Goal: Complete application form

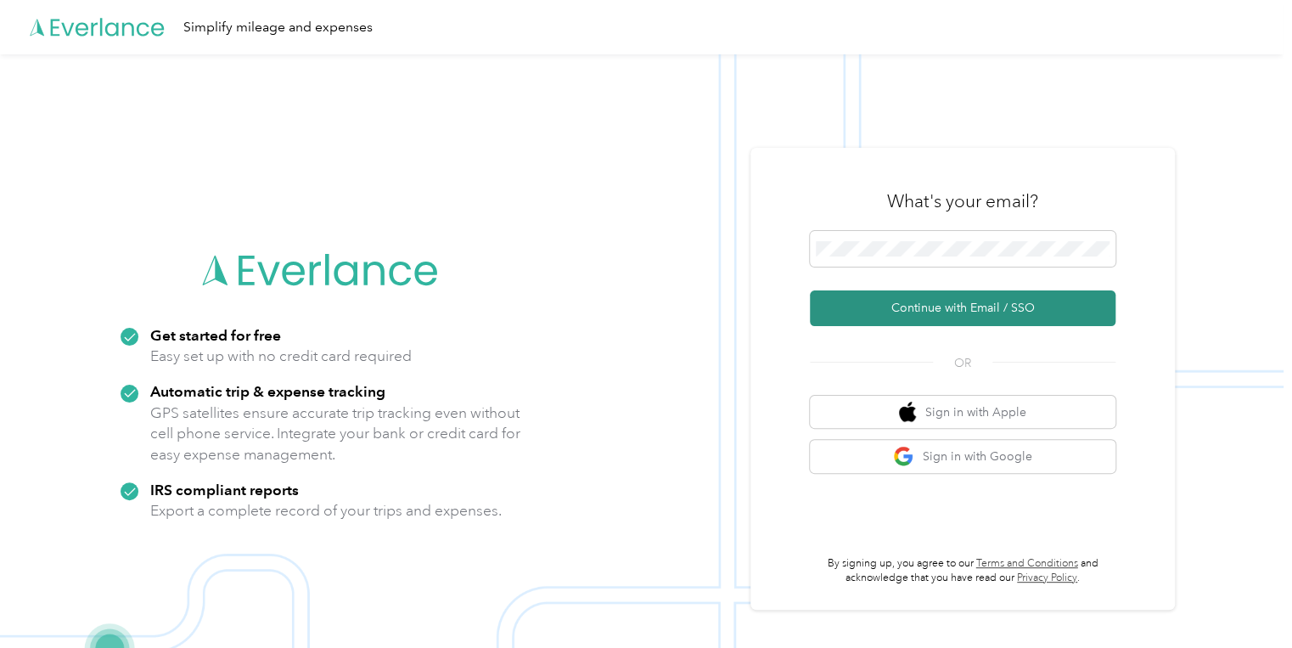
click at [870, 313] on button "Continue with Email / SSO" at bounding box center [963, 308] width 306 height 36
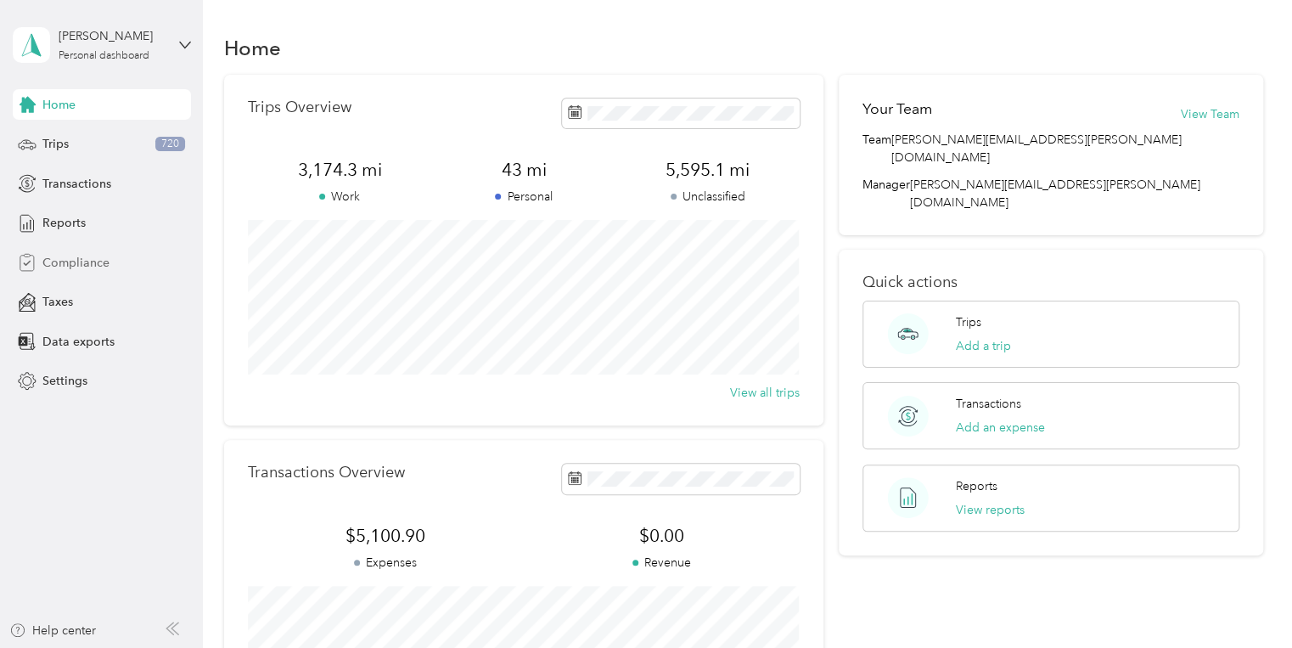
click at [104, 262] on span "Compliance" at bounding box center [75, 263] width 67 height 18
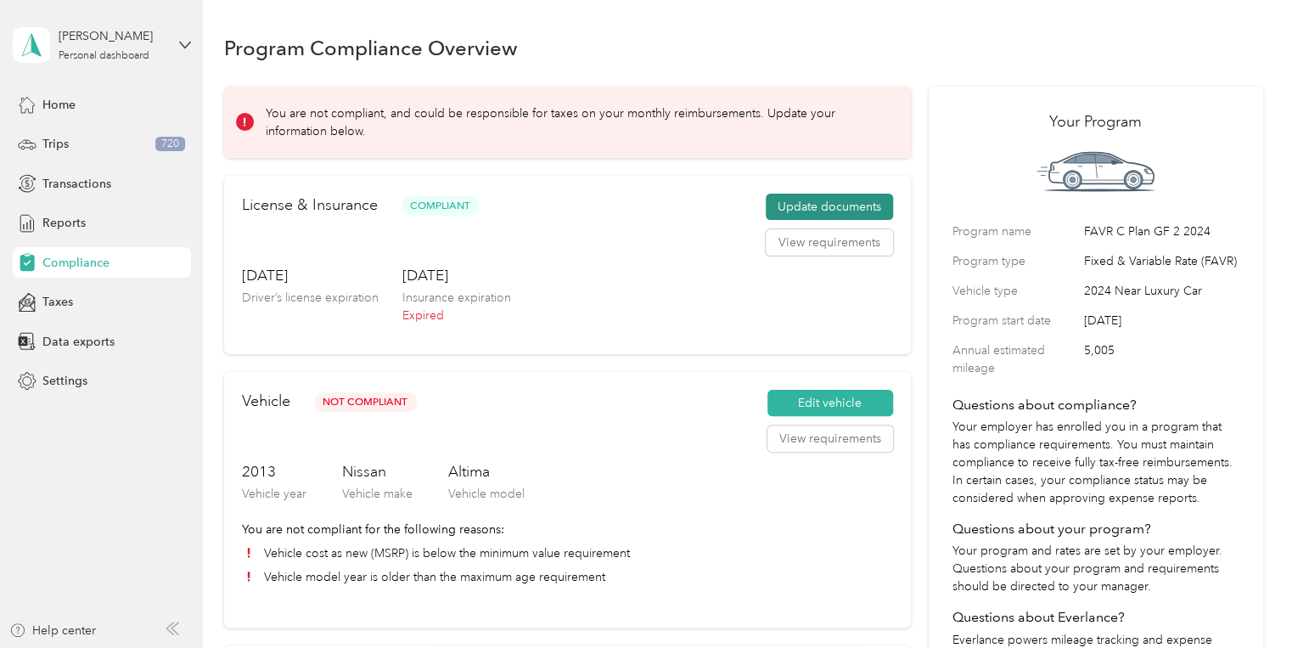
click at [819, 203] on button "Update documents" at bounding box center [829, 207] width 127 height 27
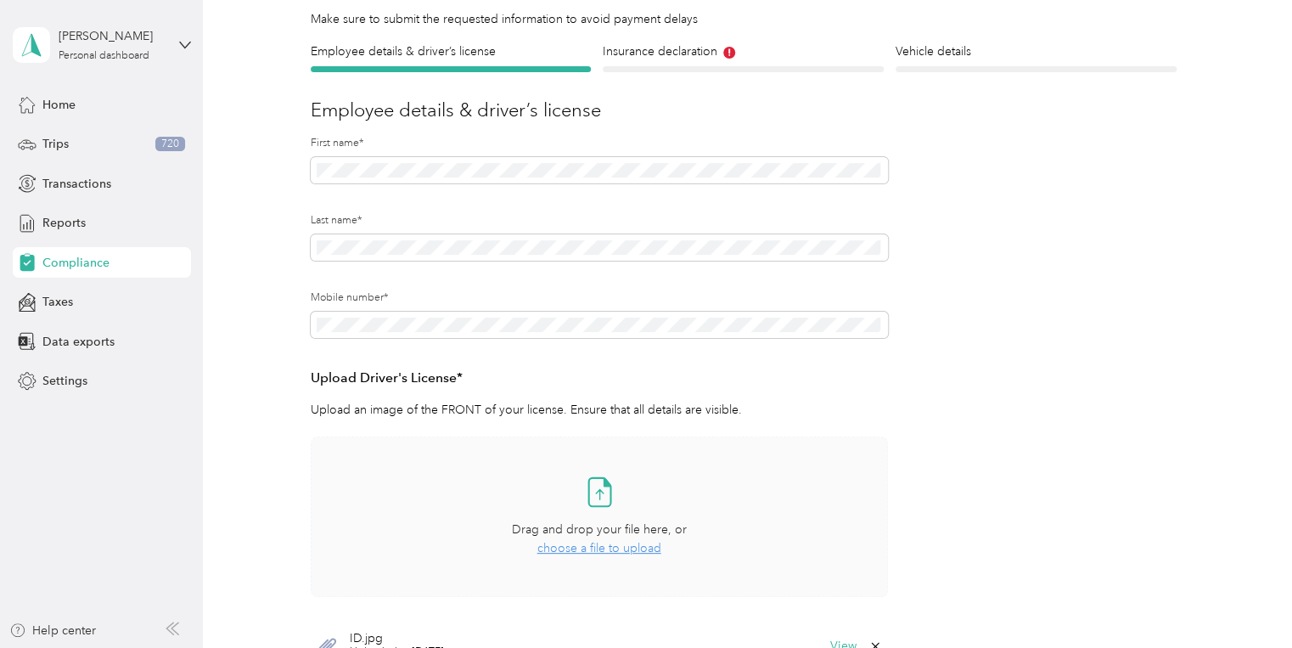
scroll to position [340, 0]
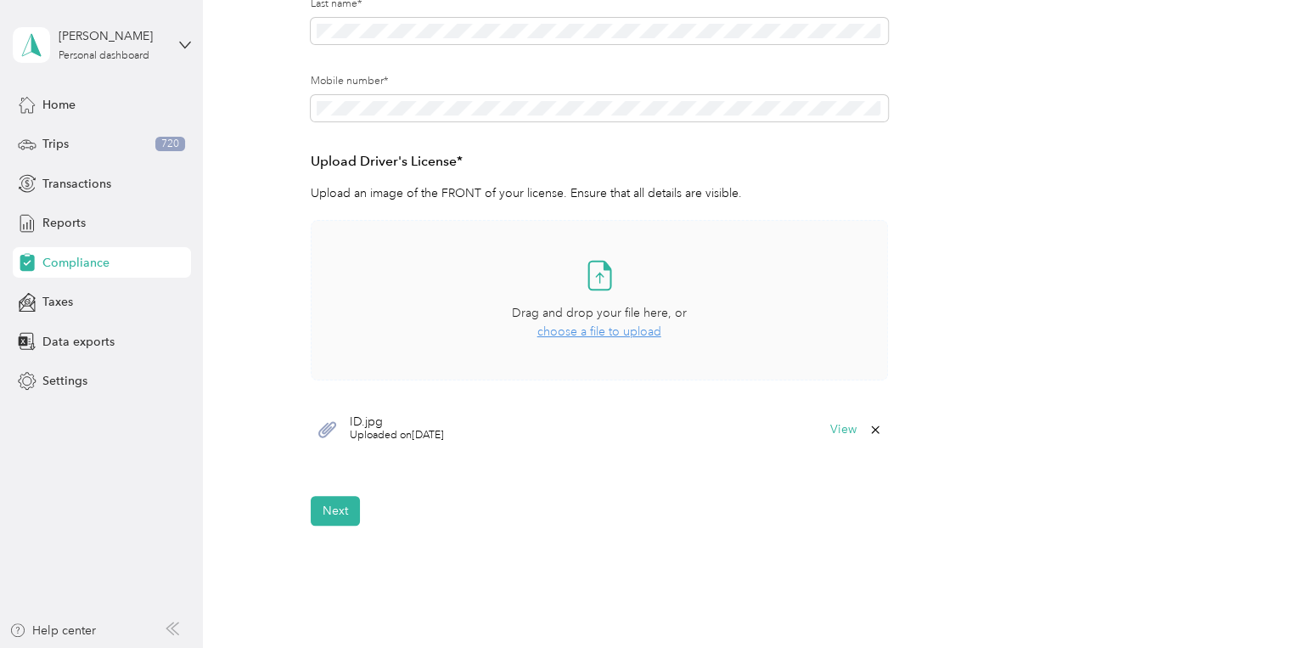
click at [588, 298] on div "Take a photo or choose a photo from your library Drag and drop your file here, …" at bounding box center [599, 300] width 549 height 132
click at [571, 329] on span "choose a file to upload" at bounding box center [600, 331] width 124 height 14
click at [572, 331] on span "choose a file to upload" at bounding box center [600, 331] width 124 height 14
click at [873, 484] on icon at bounding box center [876, 481] width 14 height 14
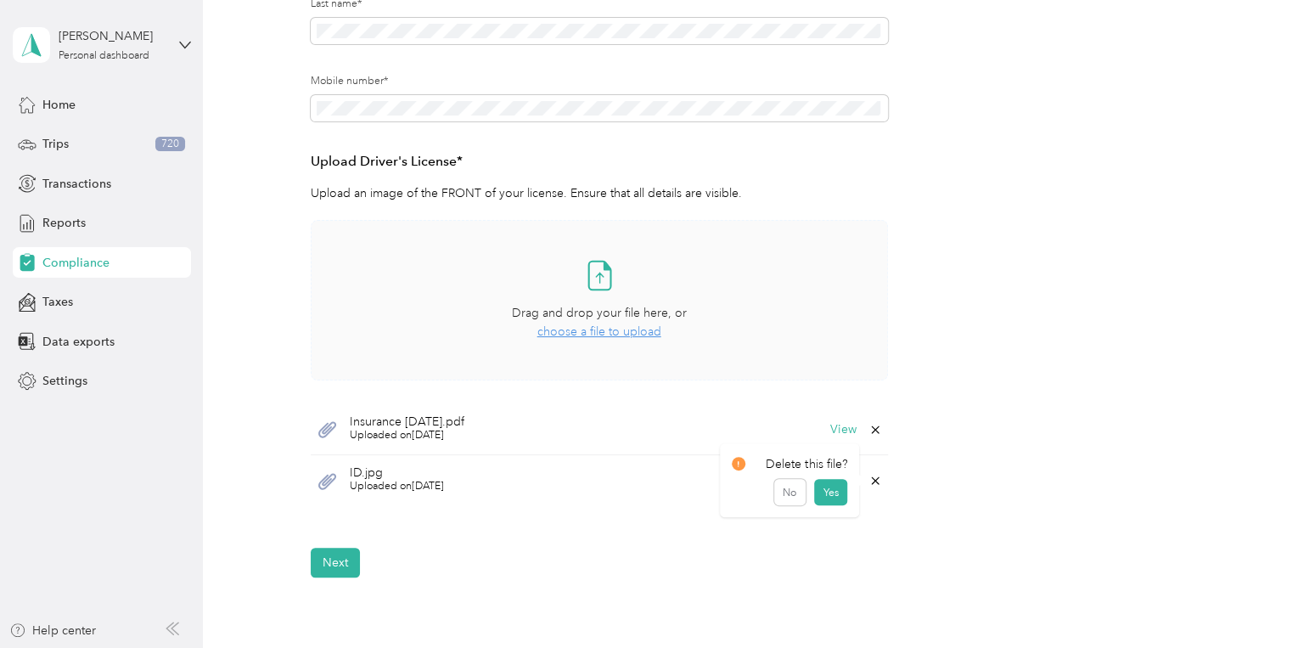
drag, startPoint x: 459, startPoint y: 557, endPoint x: 472, endPoint y: 558, distance: 12.8
click at [460, 557] on div "Next" at bounding box center [744, 563] width 866 height 30
click at [305, 571] on div "Employee details & driver’s license License Insurance declaration Insurance Veh…" at bounding box center [743, 202] width 1039 height 752
click at [329, 571] on button "Next" at bounding box center [335, 563] width 49 height 30
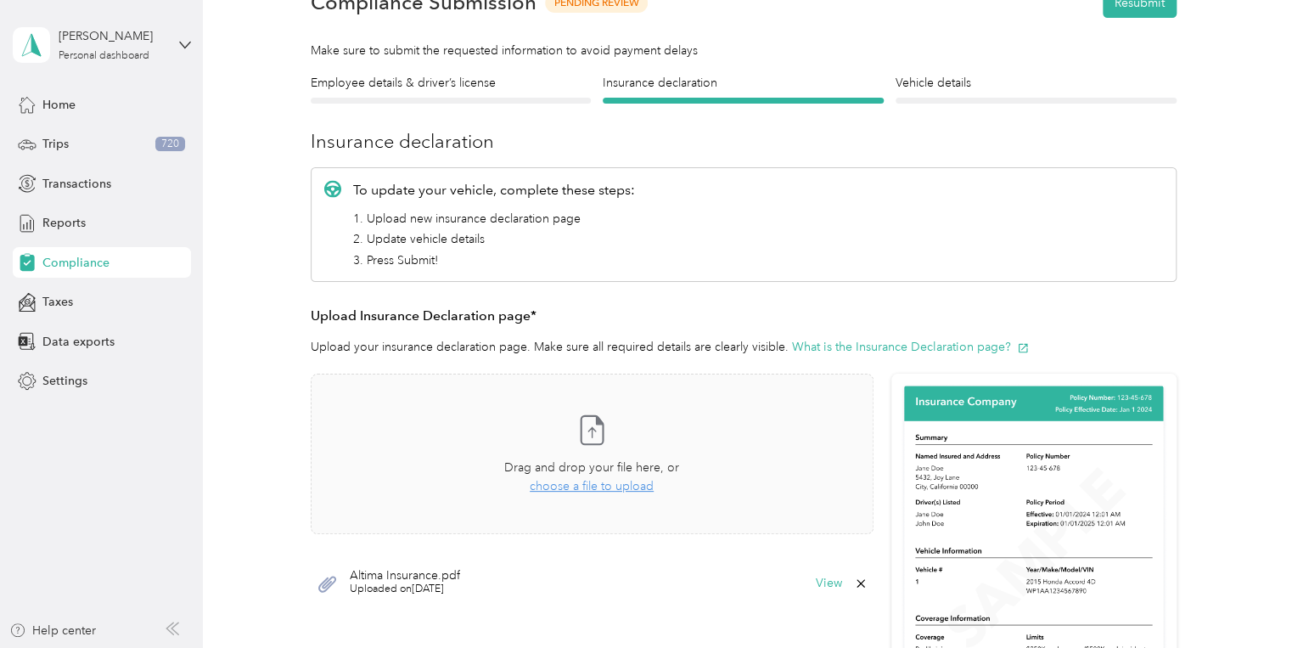
scroll to position [156, 0]
